Goal: Communication & Community: Answer question/provide support

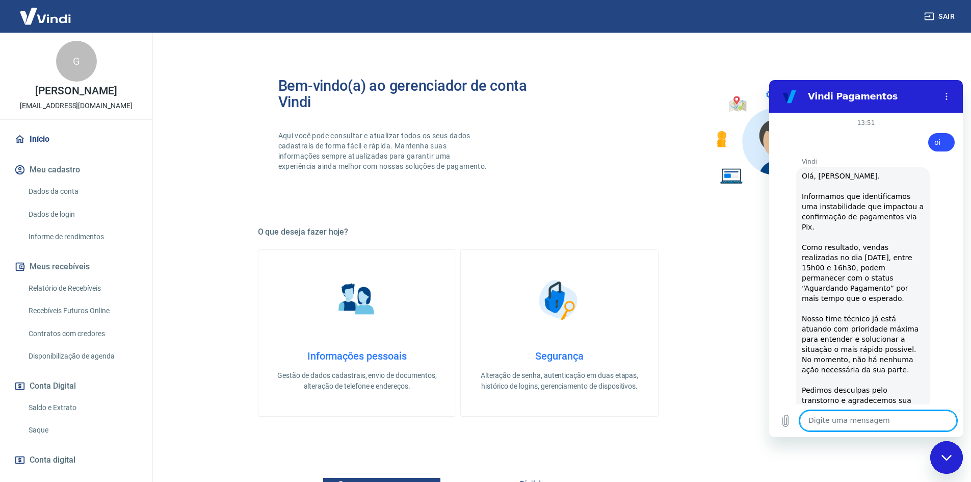
scroll to position [248, 0]
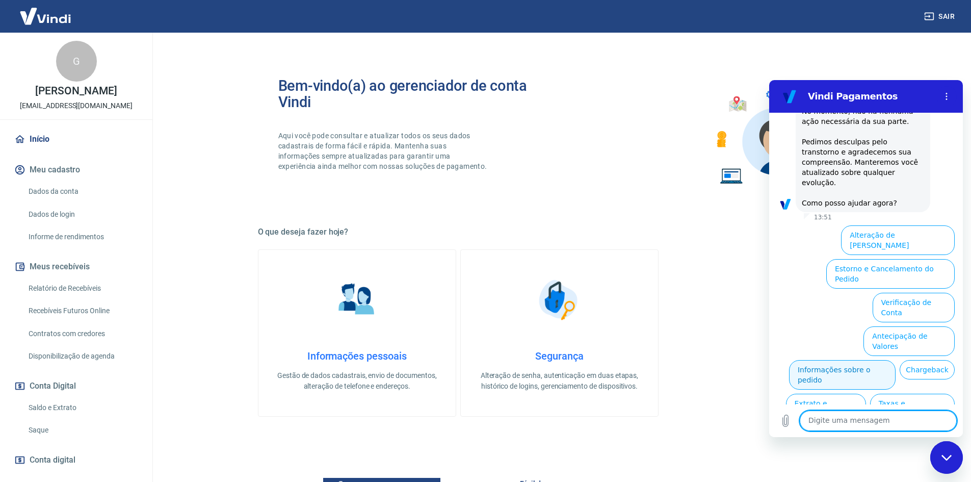
click at [896, 360] on button "Informações sobre o pedido" at bounding box center [842, 375] width 107 height 30
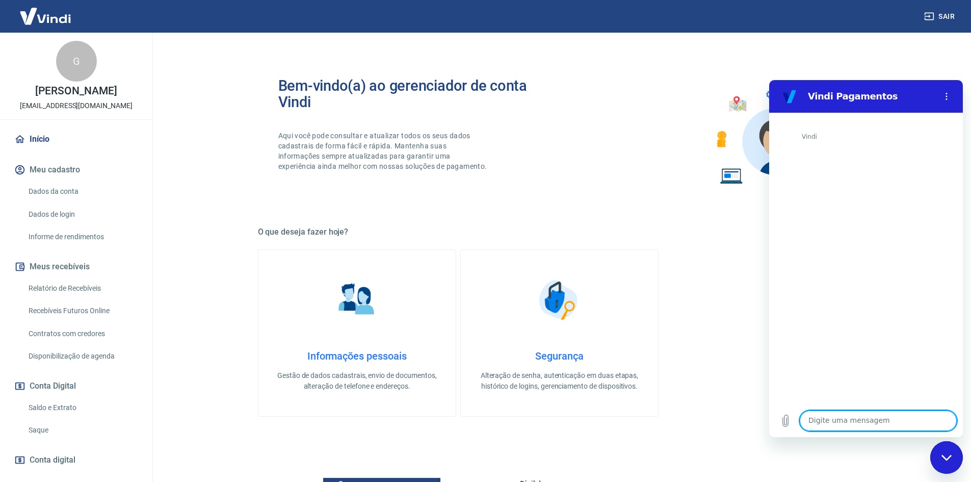
scroll to position [586, 0]
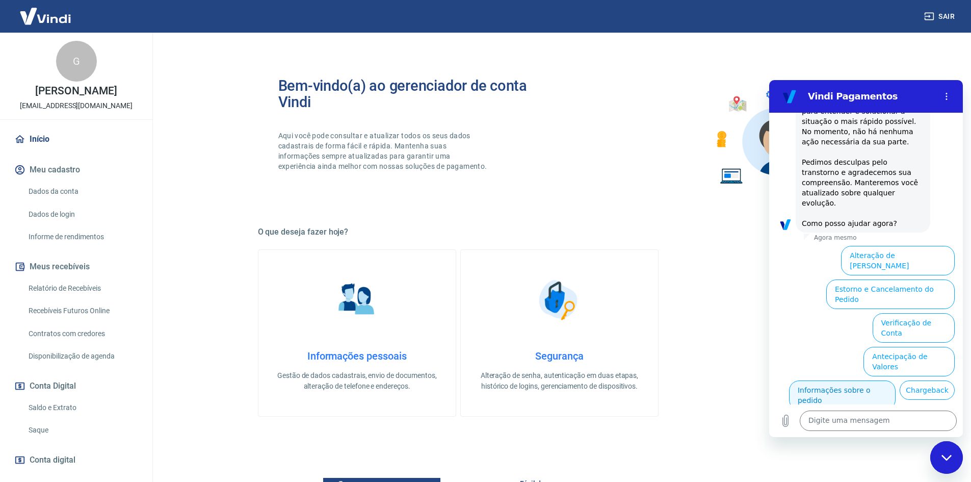
click at [896, 380] on button "Informações sobre o pedido" at bounding box center [842, 395] width 107 height 30
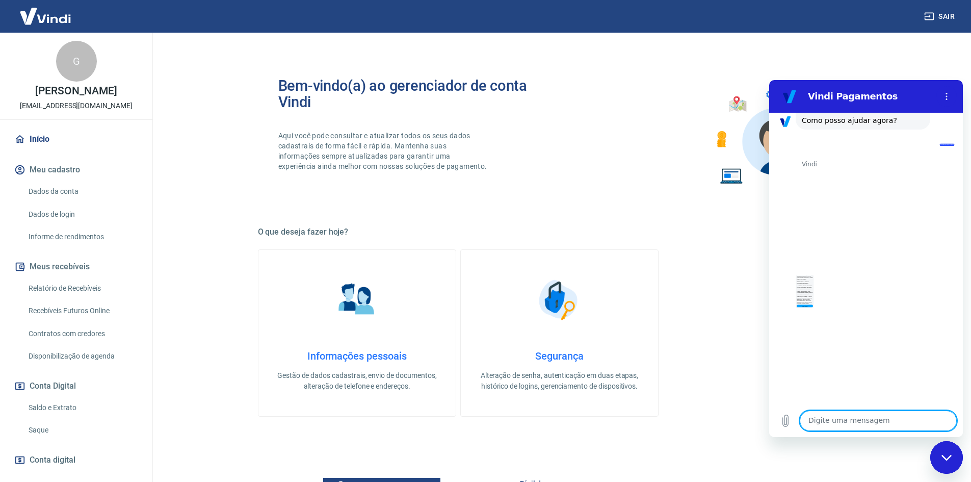
scroll to position [761, 0]
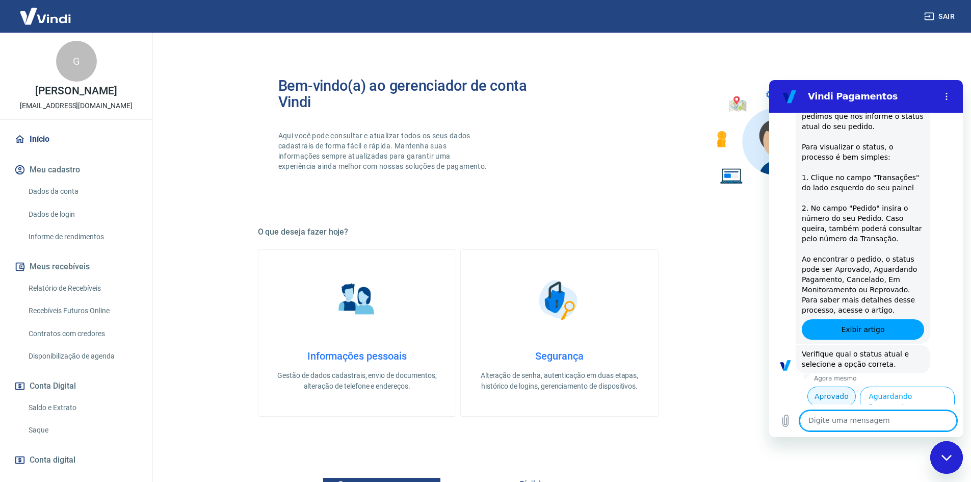
click at [830, 386] on button "Aprovado" at bounding box center [832, 395] width 49 height 19
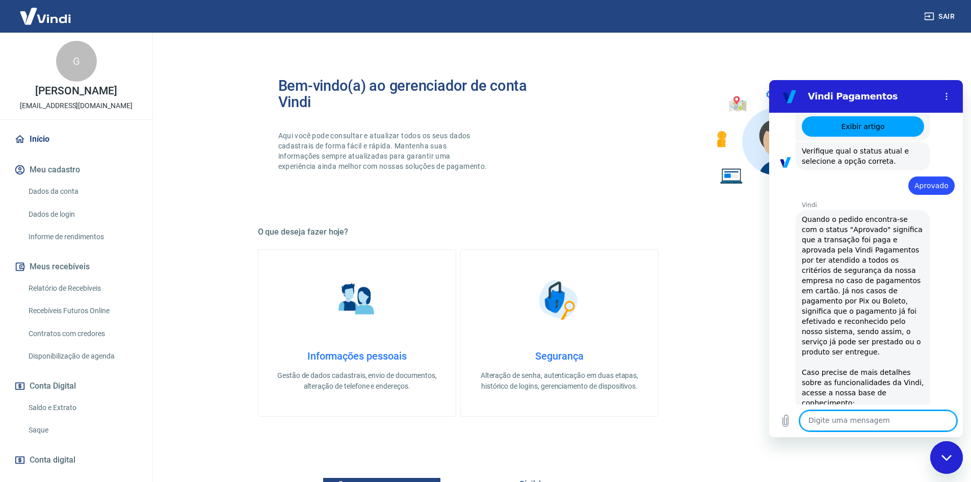
scroll to position [1070, 0]
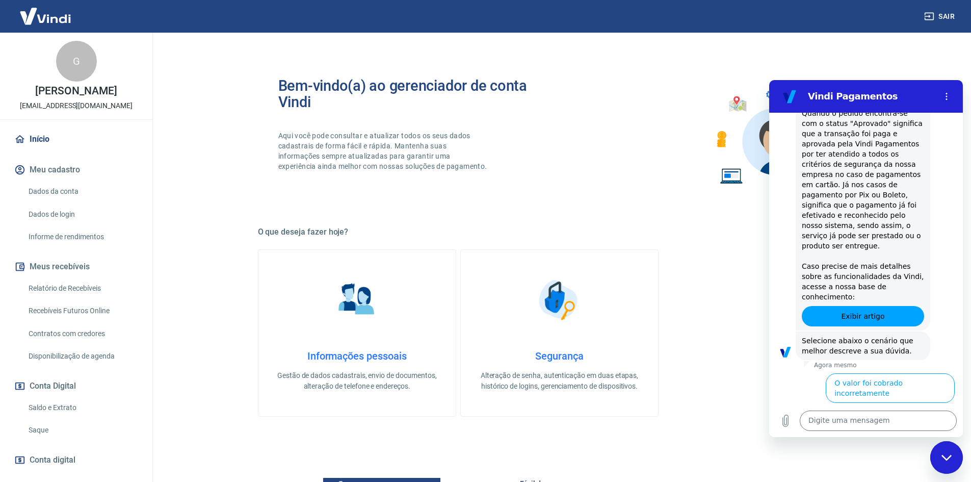
click at [890, 440] on button "Na Vindi consta 'aprovado', mas no sistema ainda não" at bounding box center [877, 455] width 155 height 30
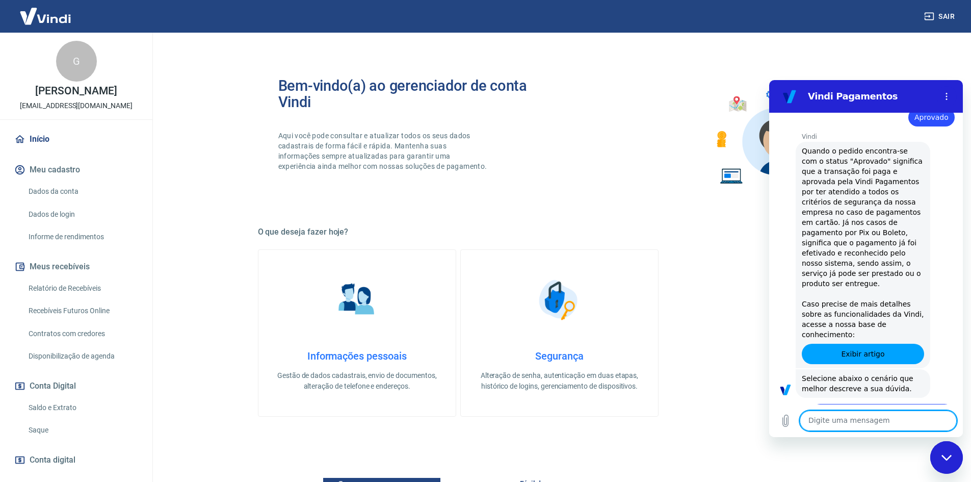
scroll to position [1081, 0]
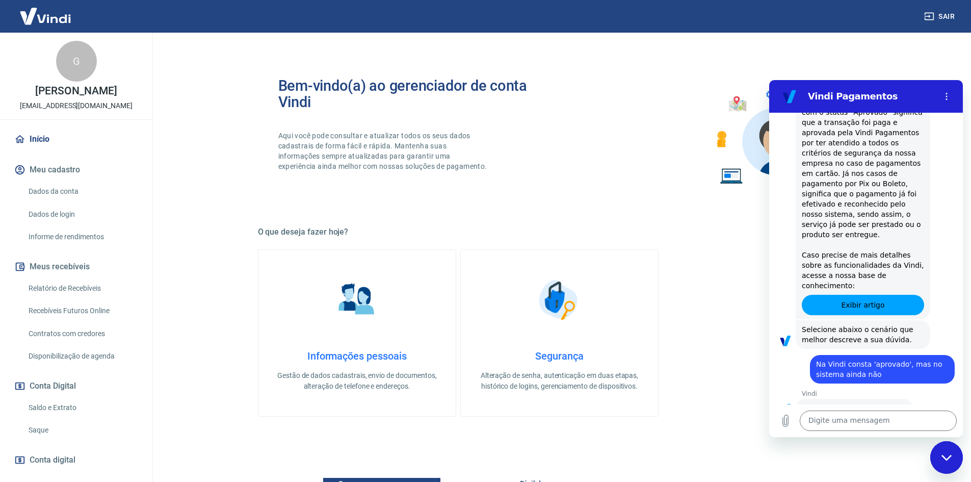
click at [925, 430] on button "Utilizo a plataforma Tray" at bounding box center [908, 445] width 94 height 30
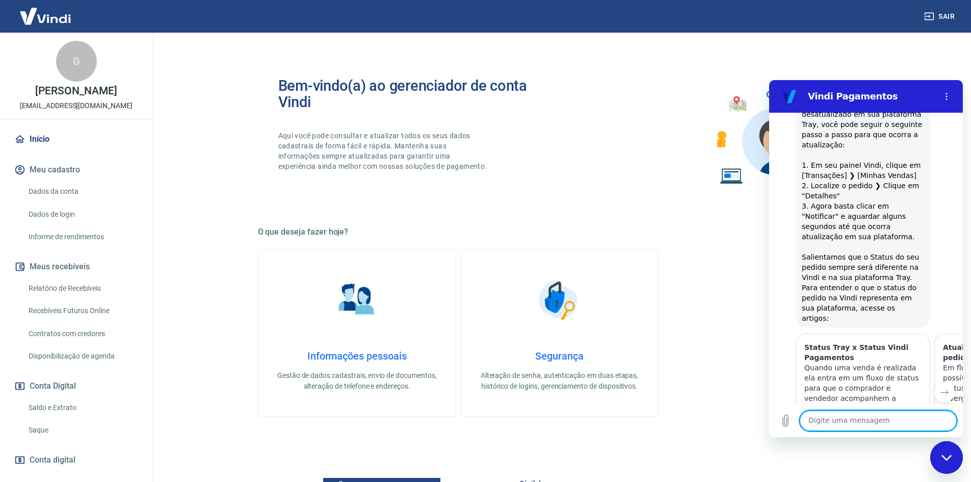
scroll to position [1469, 0]
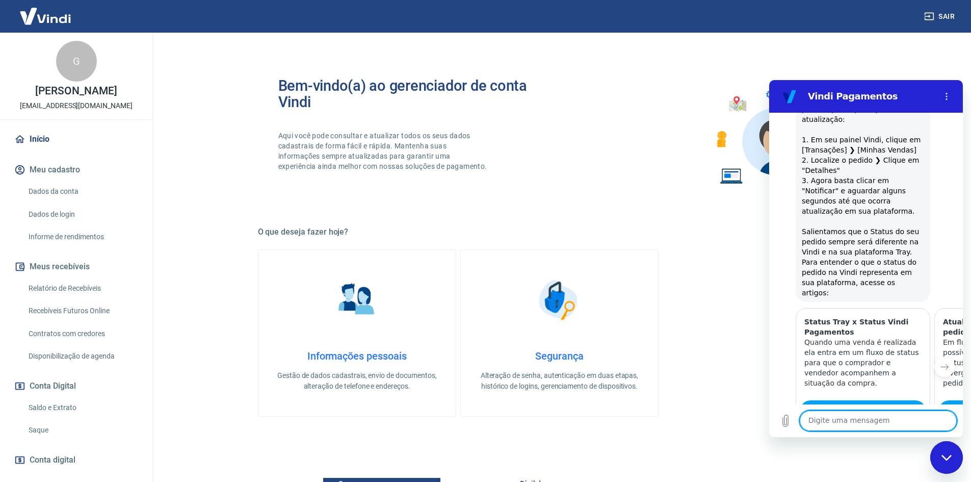
click at [938, 464] on button "Não" at bounding box center [939, 473] width 31 height 19
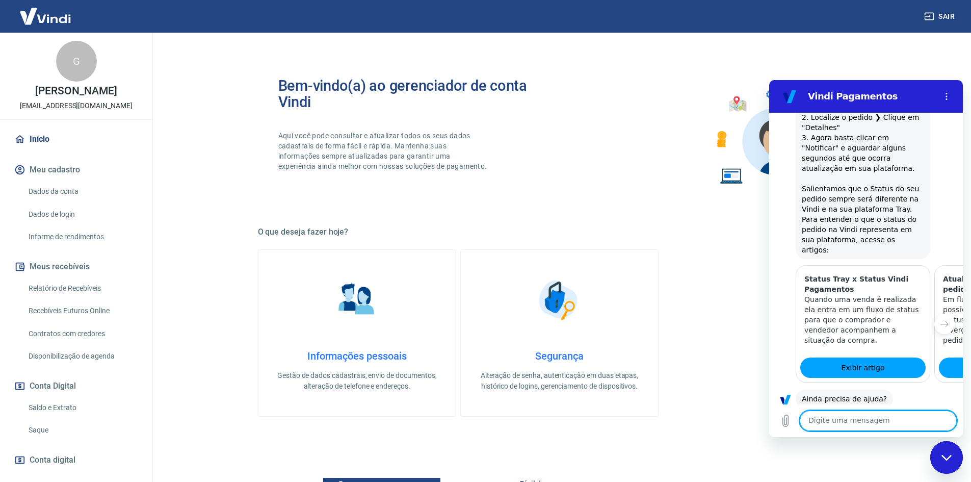
scroll to position [1561, 0]
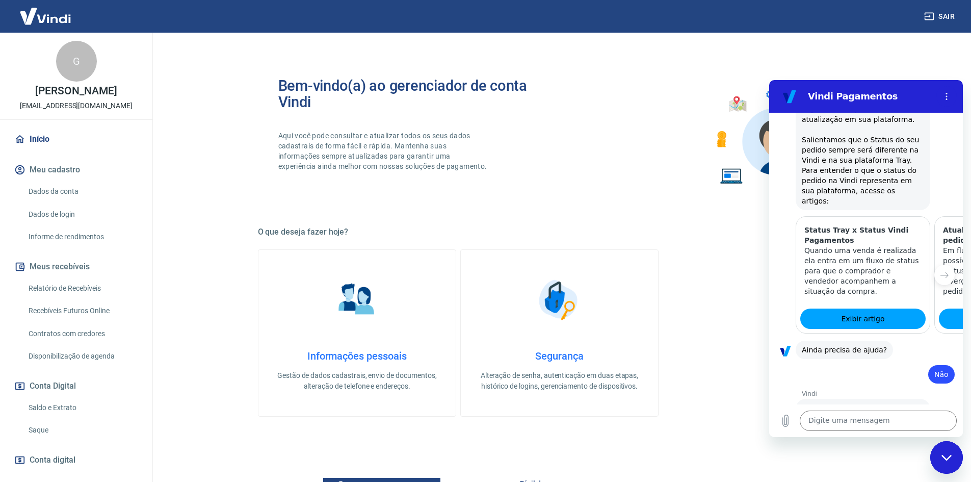
click at [913, 440] on button "Insatisfeito" at bounding box center [929, 449] width 52 height 19
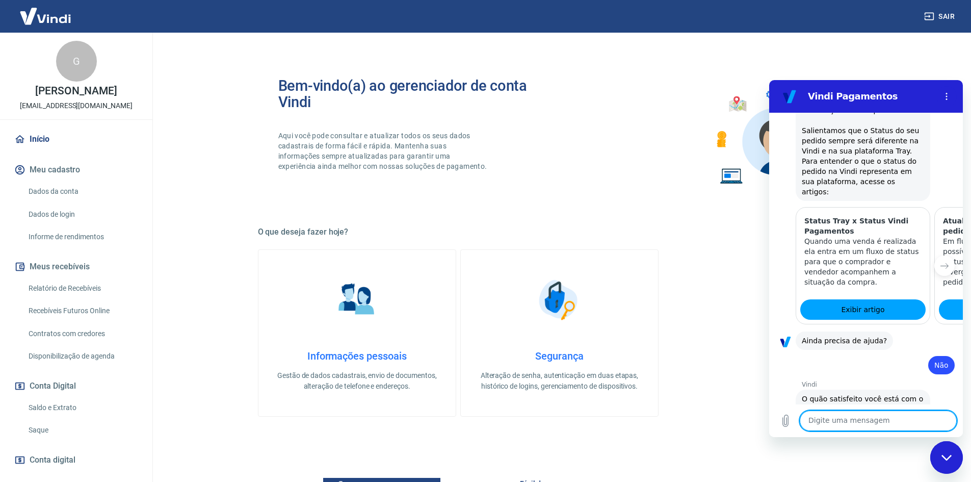
scroll to position [1572, 0]
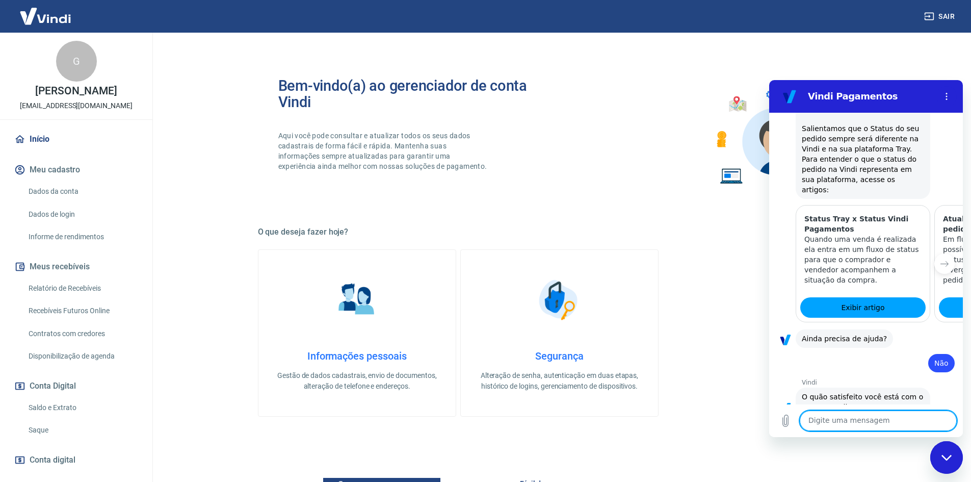
click at [855, 420] on textarea at bounding box center [878, 420] width 157 height 20
type textarea "queo falar com analista"
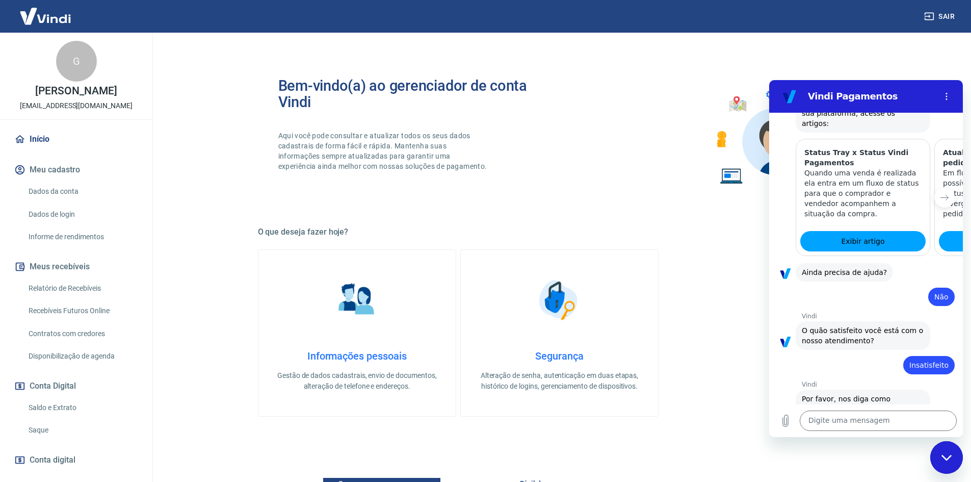
scroll to position [1640, 0]
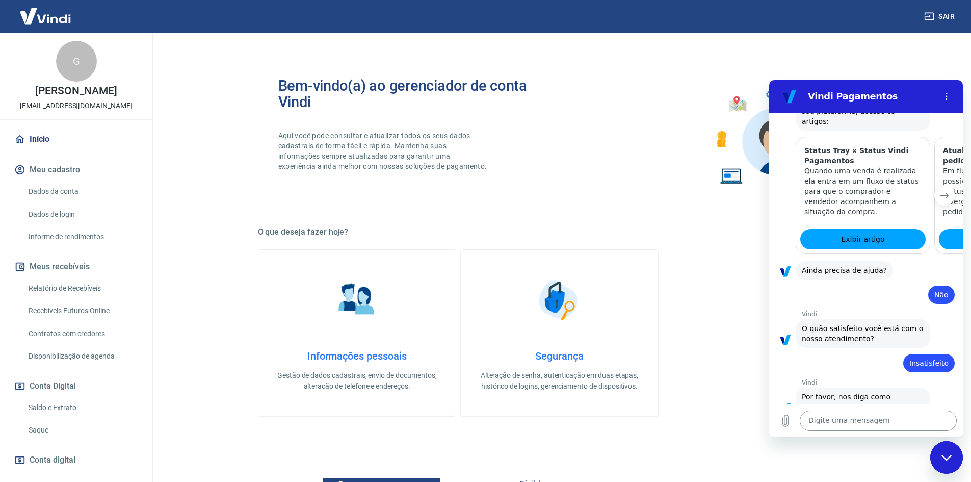
click at [870, 423] on textarea at bounding box center [878, 420] width 157 height 20
type textarea "falar com analista"
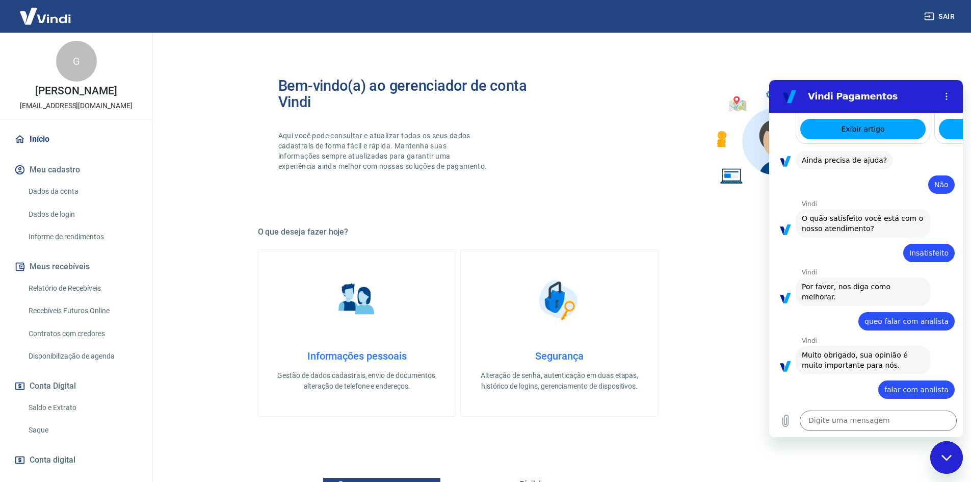
scroll to position [1752, 0]
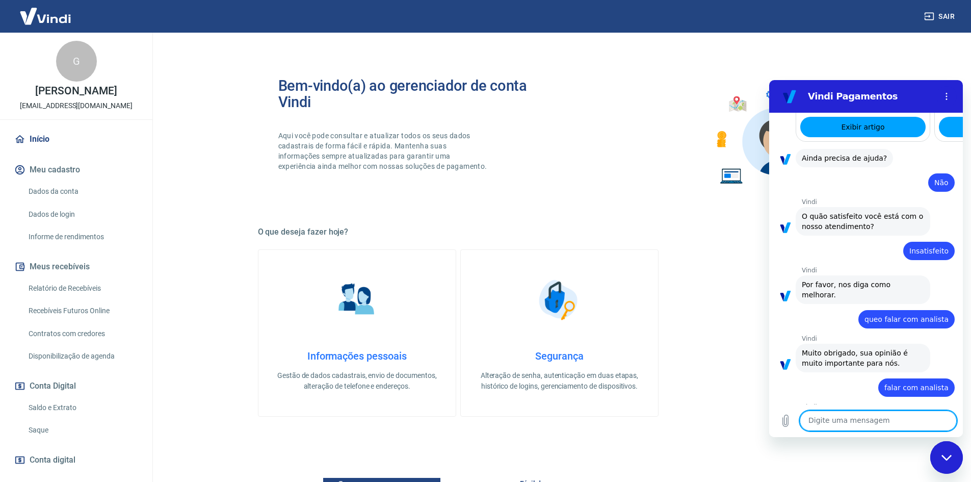
click at [869, 423] on textarea at bounding box center [878, 420] width 157 height 20
click at [832, 418] on textarea at bounding box center [878, 420] width 157 height 20
type textarea "pedido 71280"
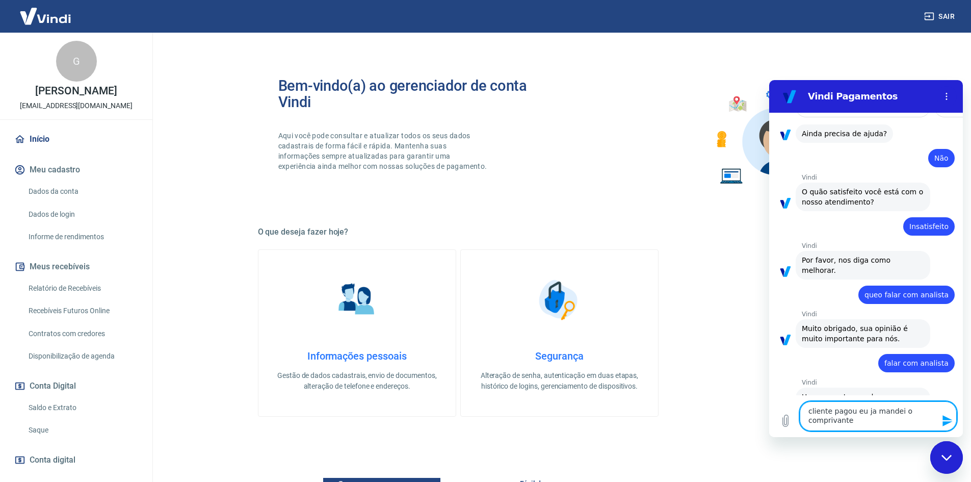
scroll to position [1786, 0]
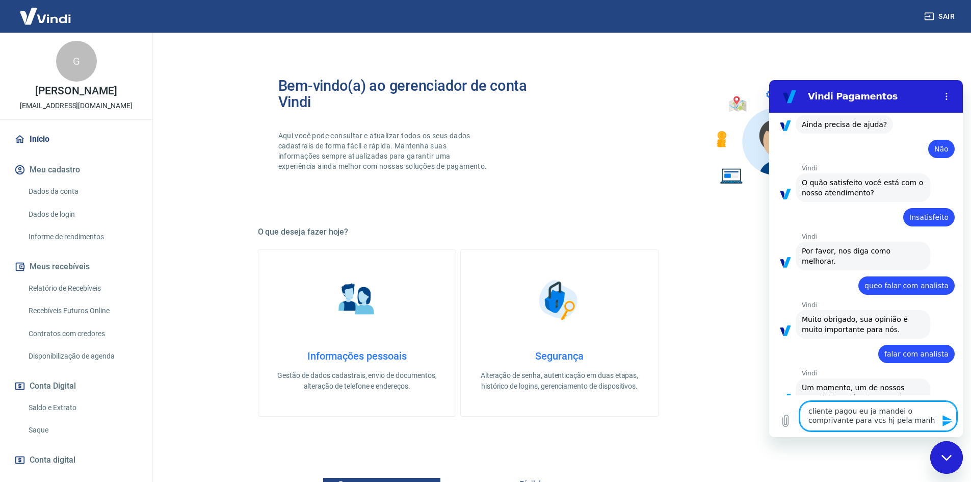
type textarea "cliente pagou eu ja mandei o comprivante para vcs hj pela manhã"
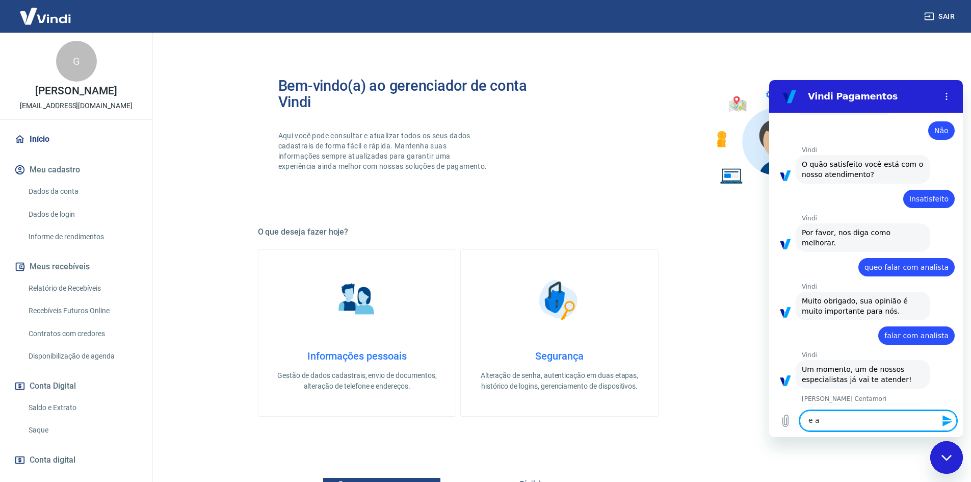
scroll to position [1806, 0]
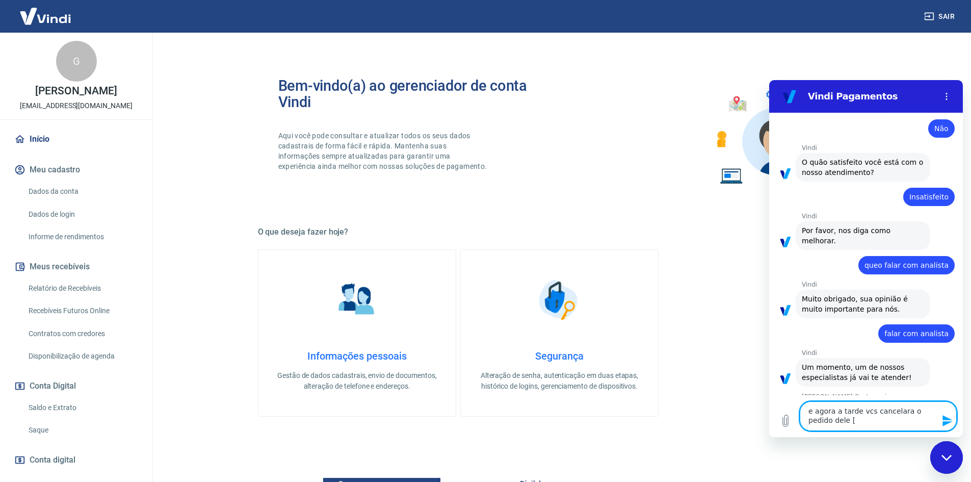
type textarea "e agora a tarde vcs cancelara o pedido dele"
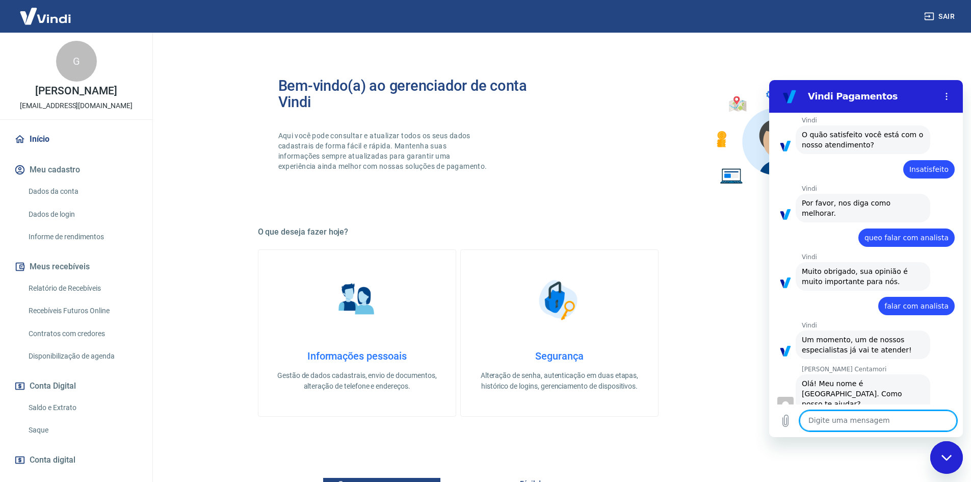
scroll to position [1836, 0]
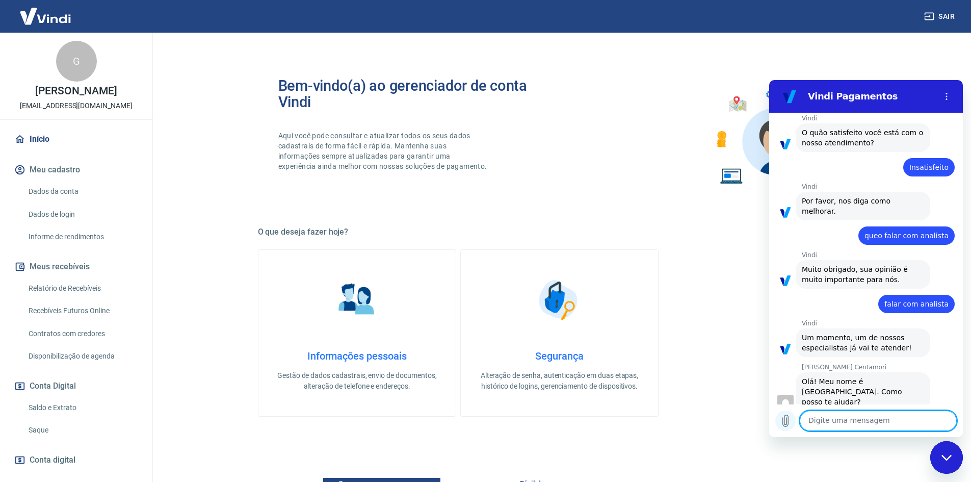
click at [789, 422] on icon "Carregar arquivo" at bounding box center [786, 420] width 12 height 12
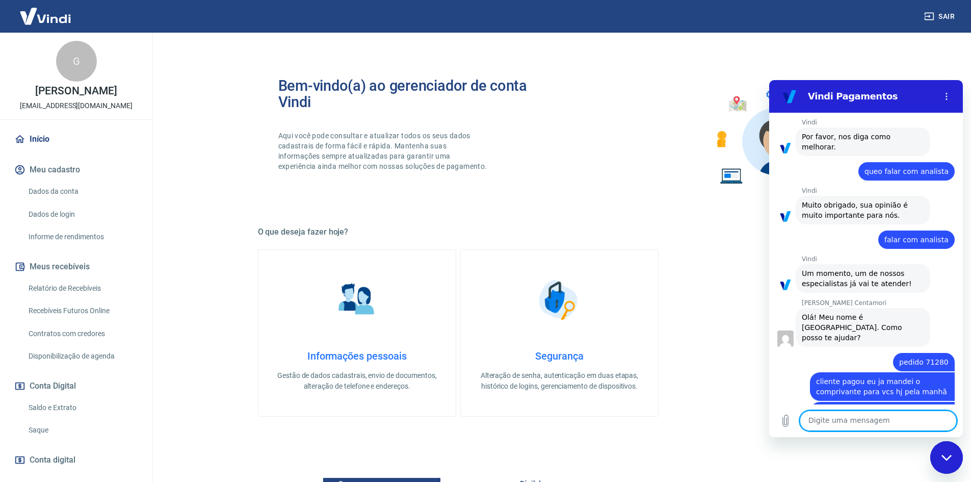
scroll to position [1899, 0]
click at [856, 417] on textarea at bounding box center [878, 420] width 157 height 20
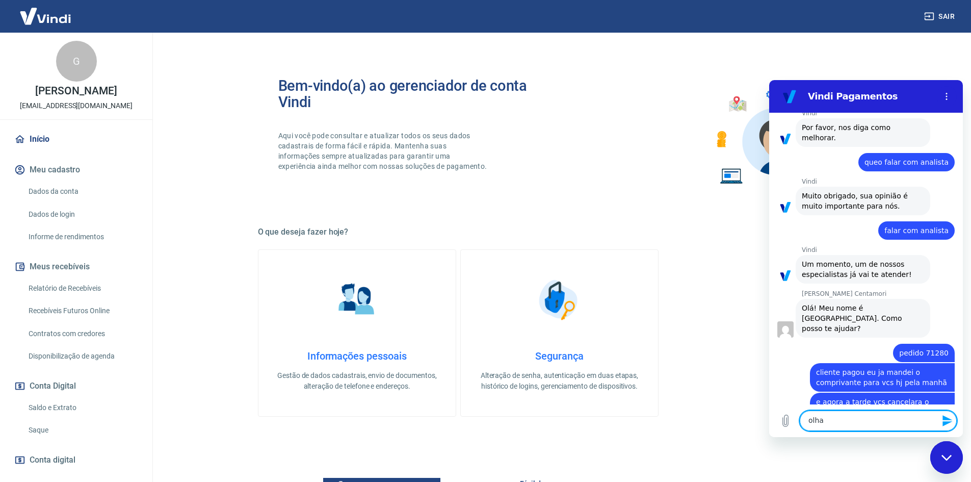
scroll to position [1911, 0]
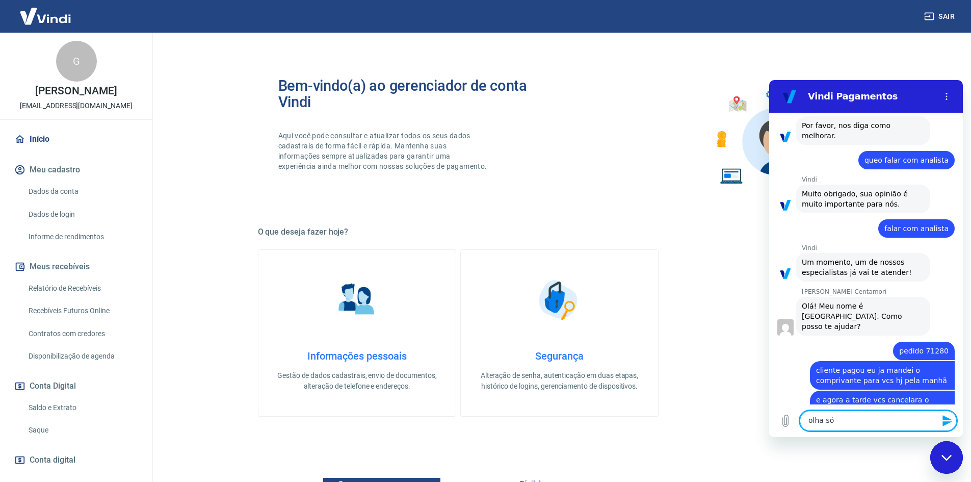
type textarea "olha só"
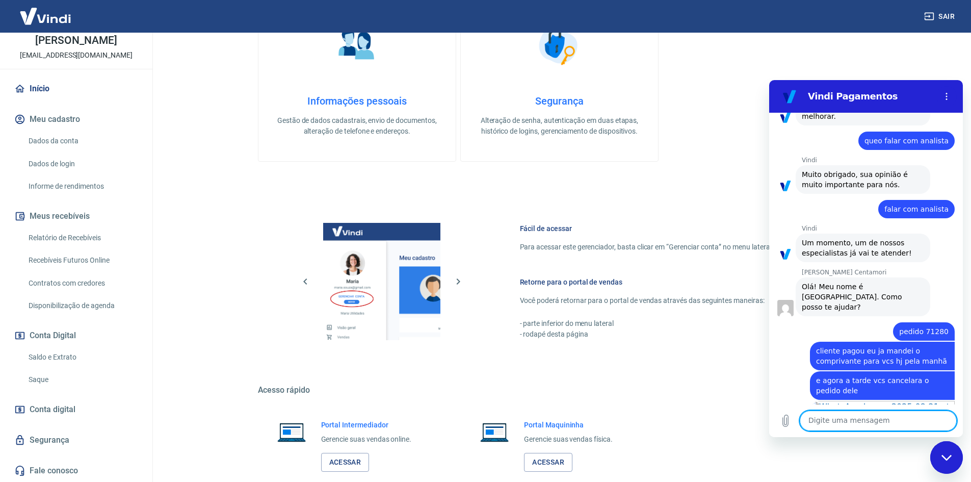
scroll to position [313, 0]
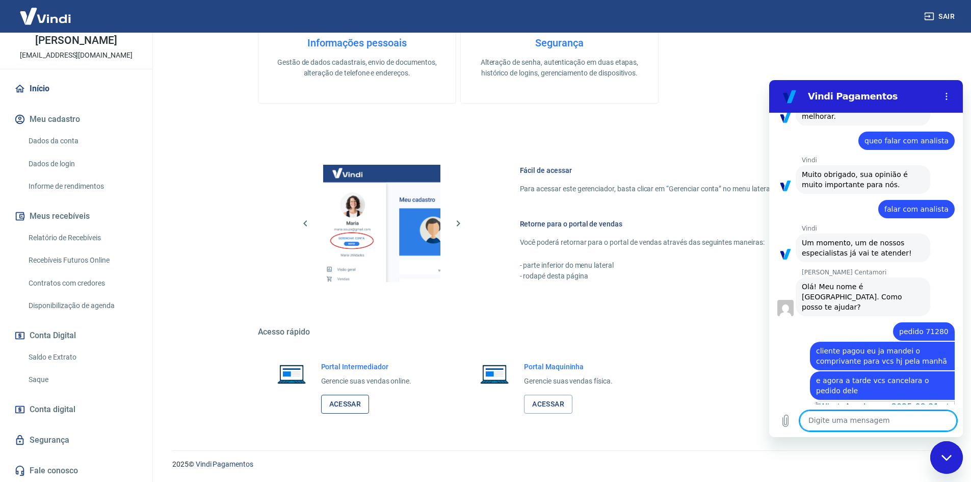
click at [344, 400] on link "Acessar" at bounding box center [345, 404] width 48 height 19
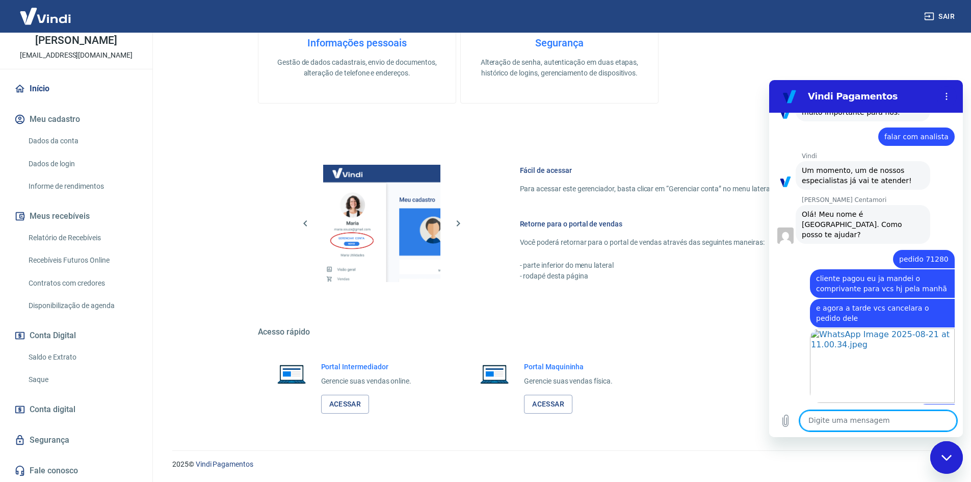
scroll to position [2005, 0]
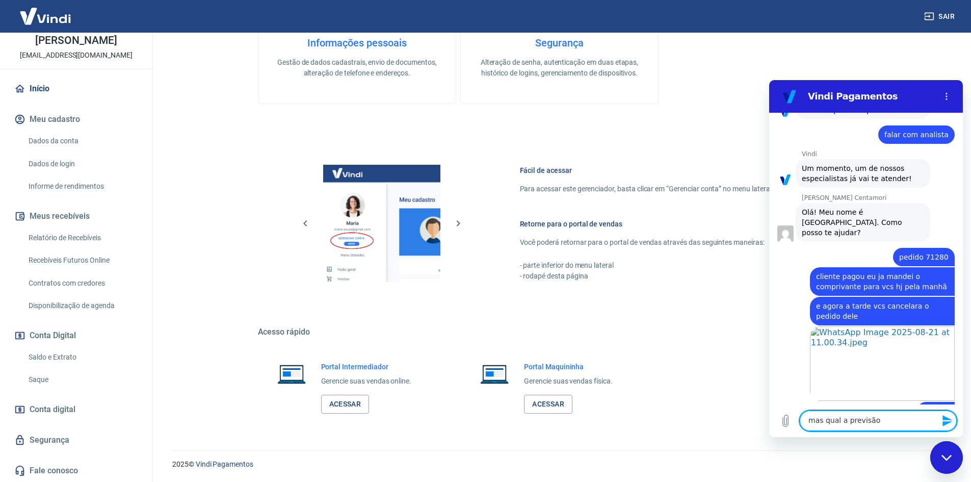
type textarea "mas qual a previsão ?"
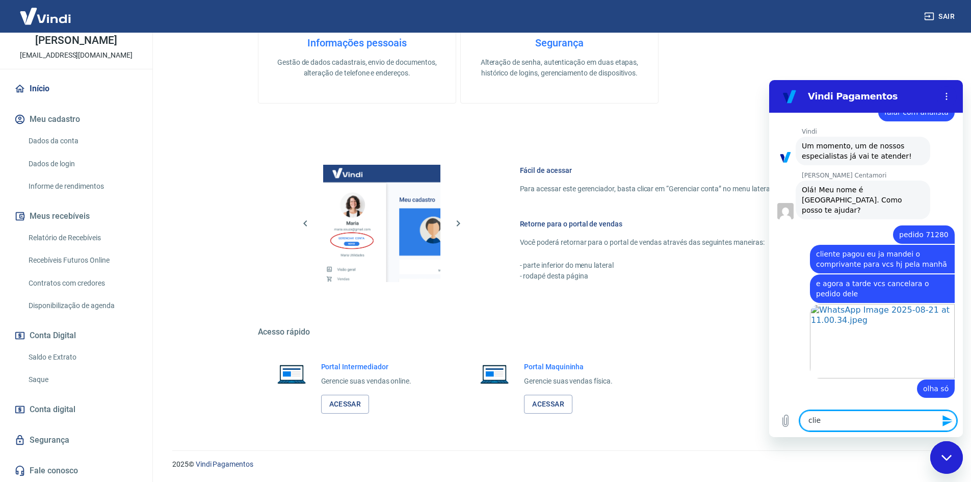
scroll to position [2030, 0]
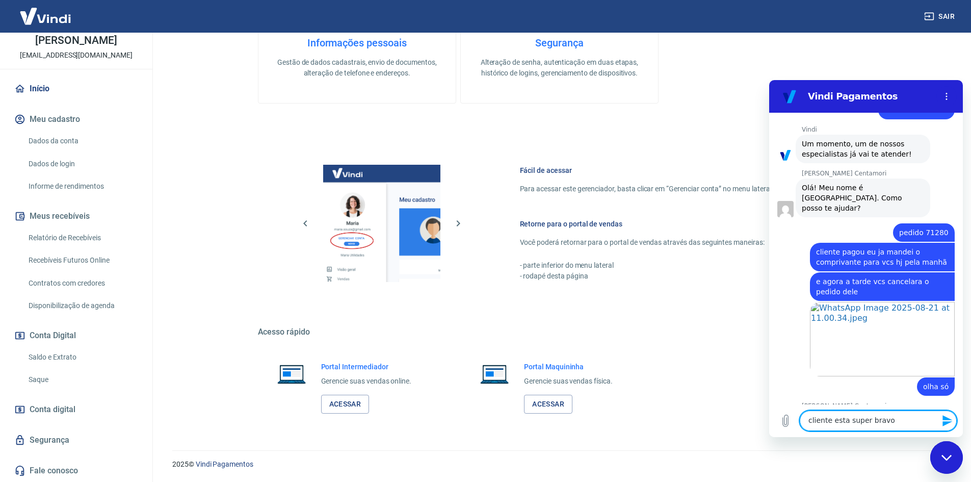
type textarea "cliente esta super bravo"
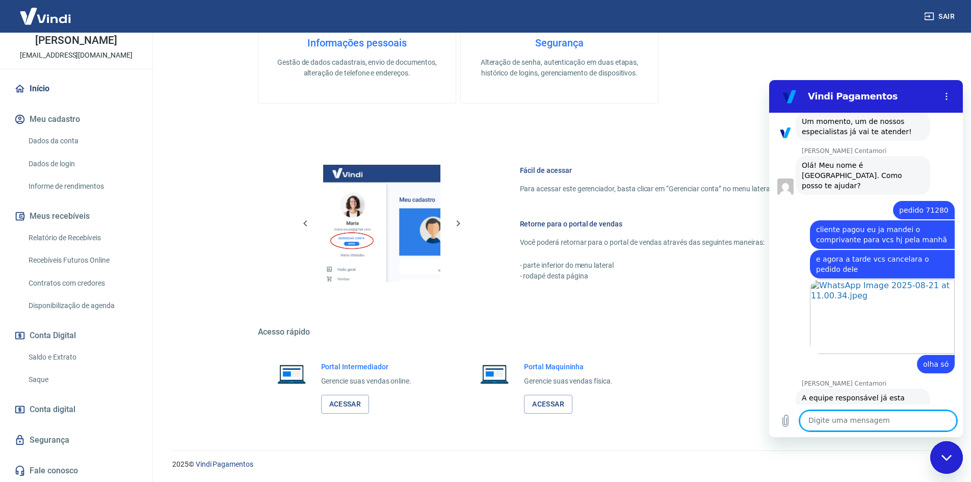
scroll to position [2103, 0]
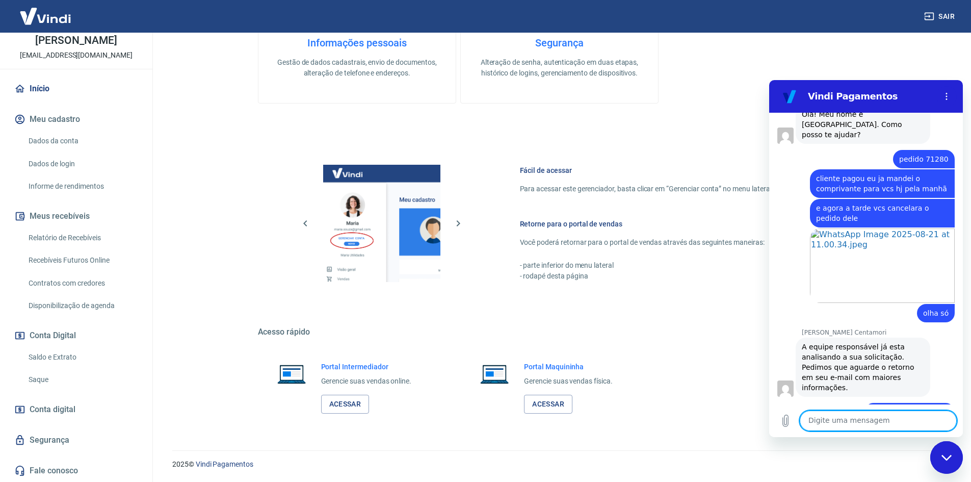
type textarea "s"
type textarea "o"
drag, startPoint x: 820, startPoint y: 407, endPoint x: 830, endPoint y: 419, distance: 14.8
click at [830, 419] on textarea "ok, se for possível que seja o quanto antes" at bounding box center [878, 416] width 157 height 30
type textarea "ok, se conseguirem o quanto antes eu agradeço"
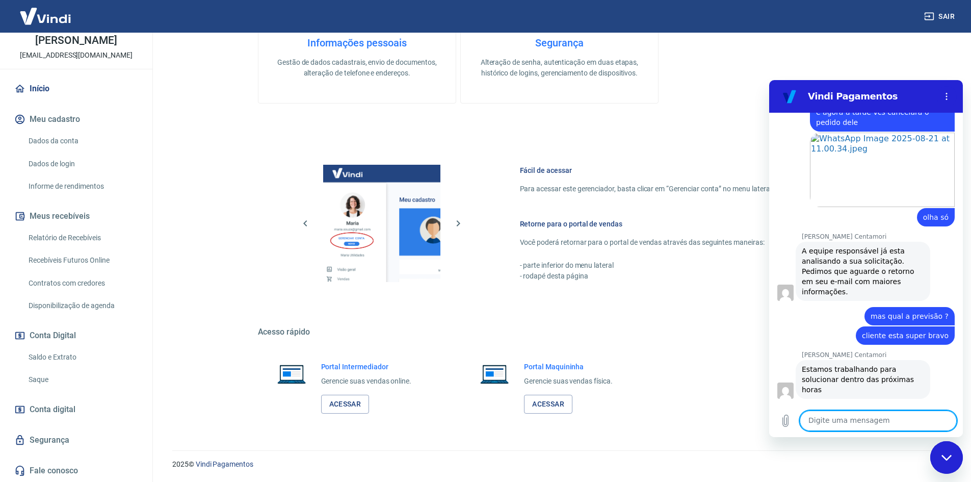
scroll to position [2201, 0]
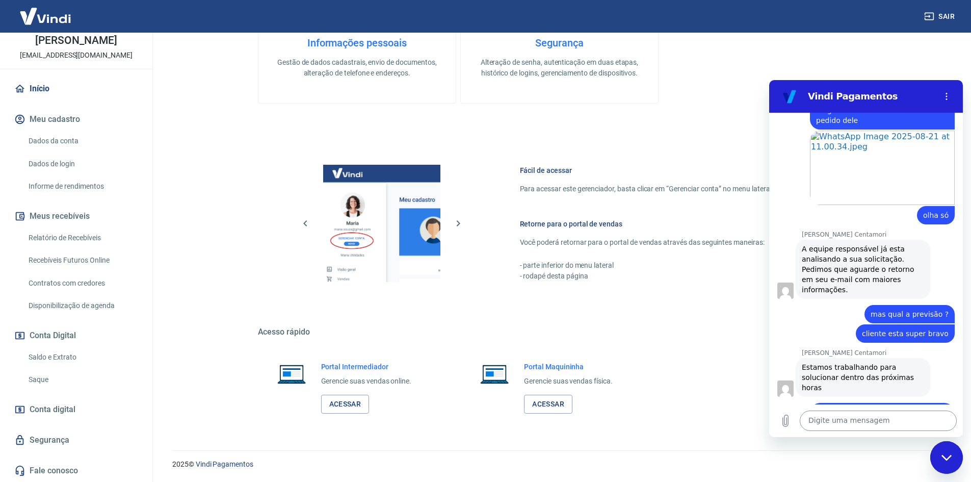
click at [844, 423] on textarea at bounding box center [878, 420] width 157 height 20
type textarea "obrigada"
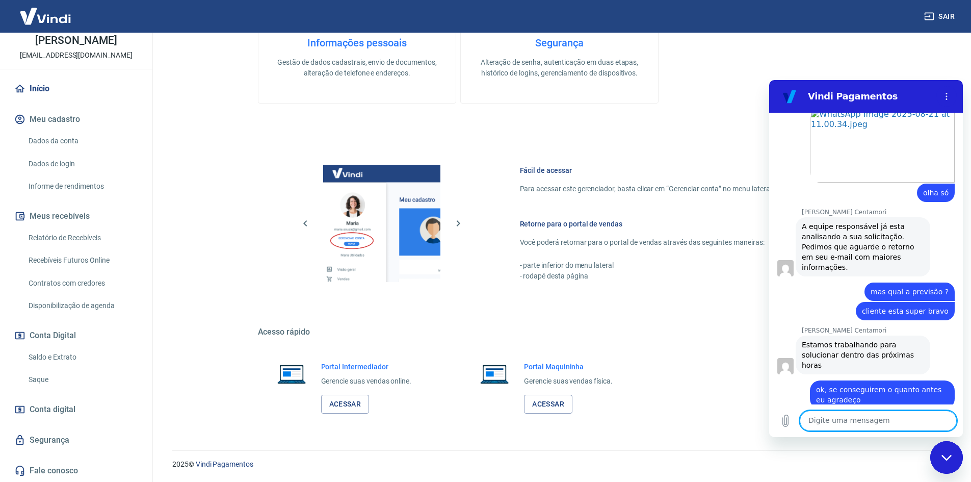
scroll to position [2225, 0]
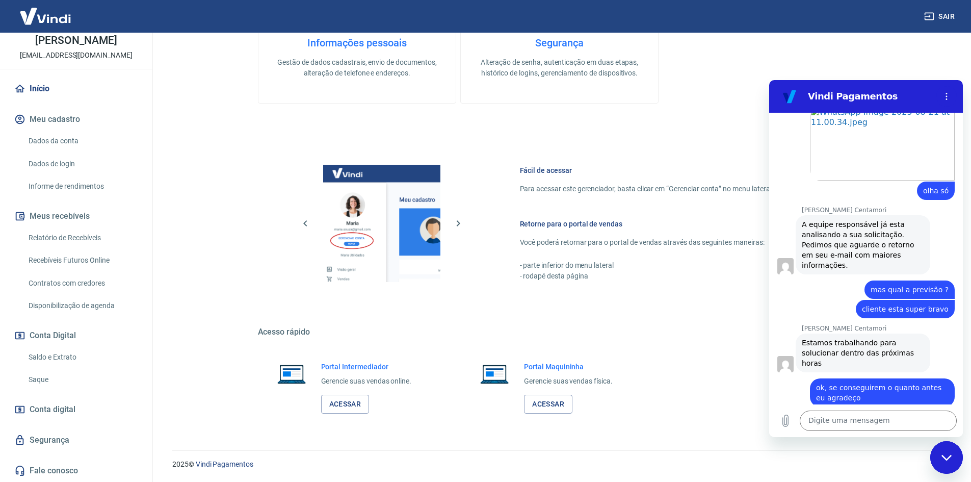
click at [946, 466] on div "Fechar janela de mensagens" at bounding box center [946, 457] width 31 height 31
